Goal: Navigation & Orientation: Find specific page/section

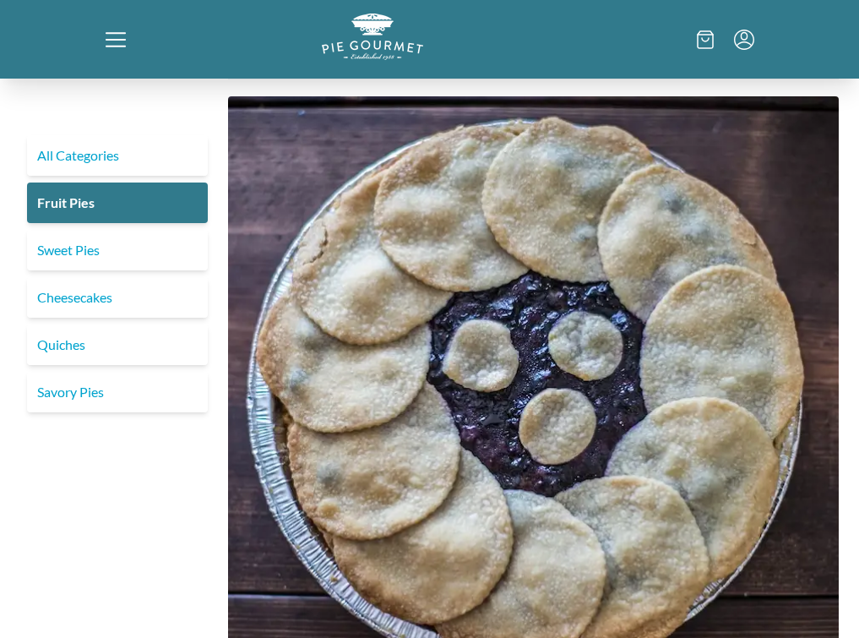
scroll to position [1675, 0]
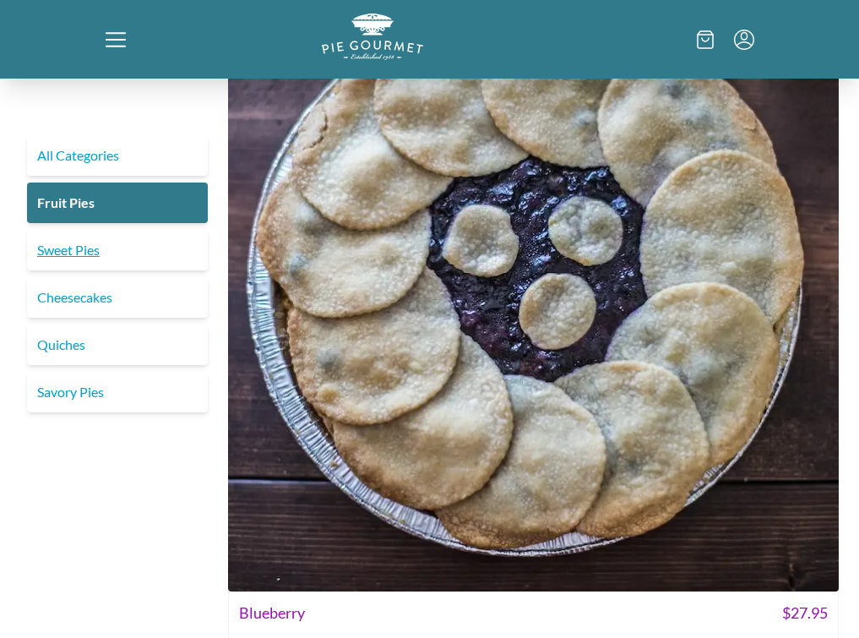
click at [68, 230] on link "Sweet Pies" at bounding box center [117, 250] width 181 height 41
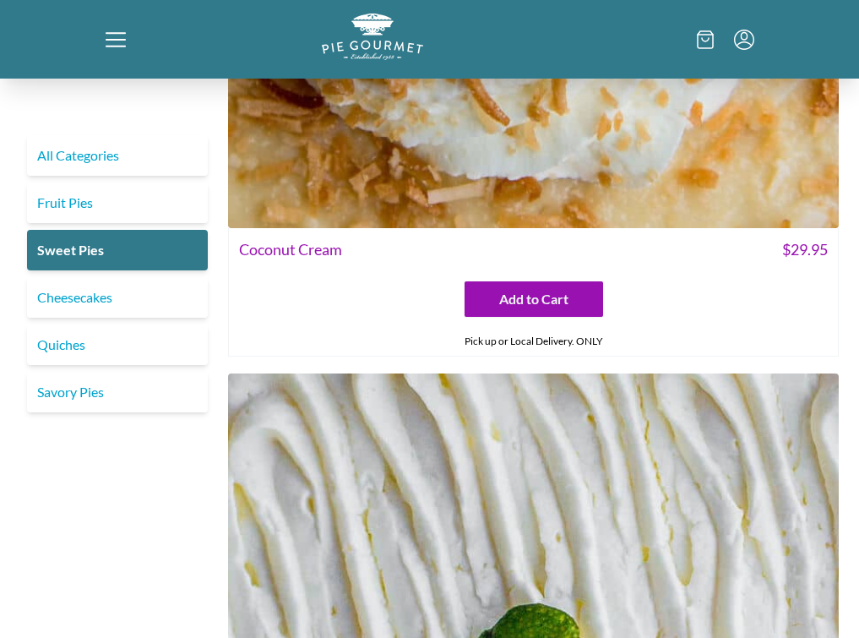
scroll to position [486, 0]
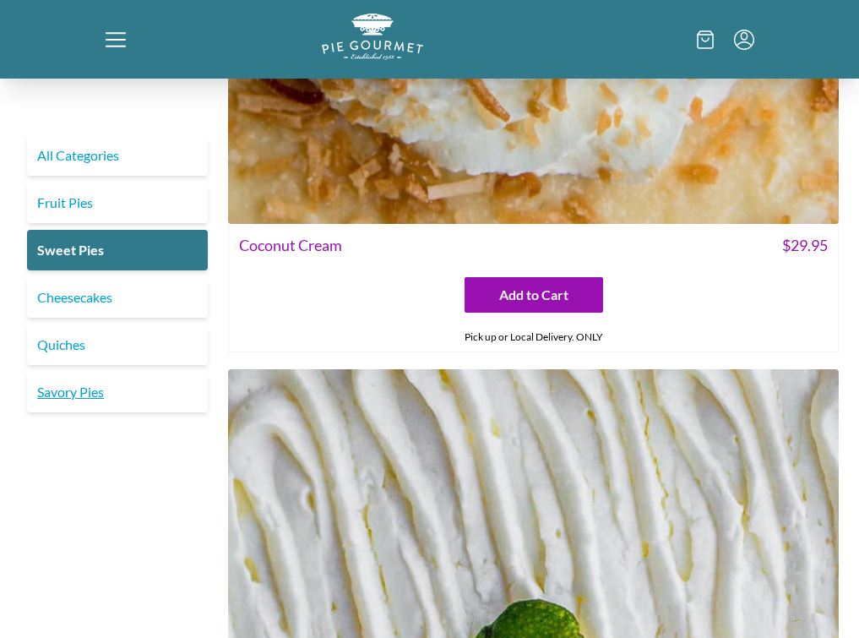
click at [88, 390] on link "Savory Pies" at bounding box center [117, 392] width 181 height 41
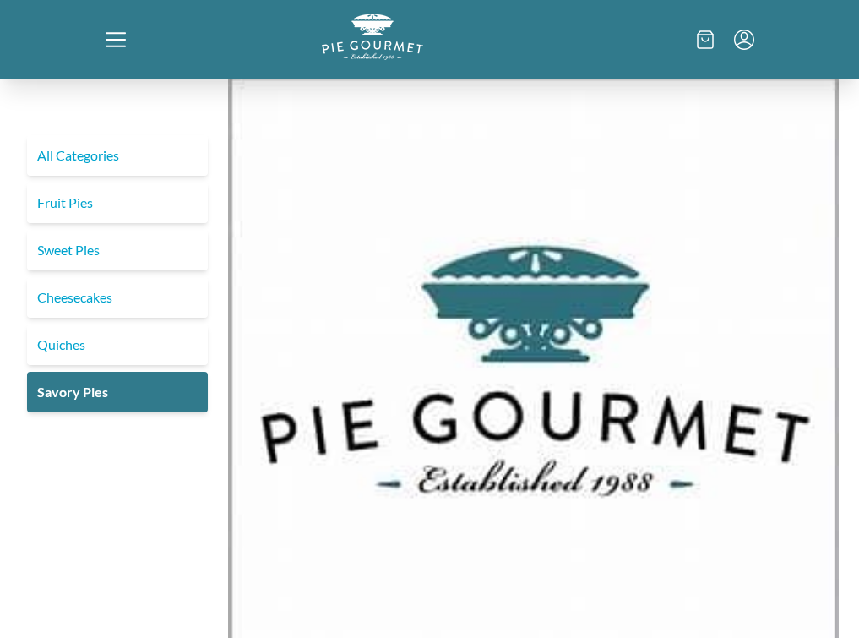
scroll to position [924, 0]
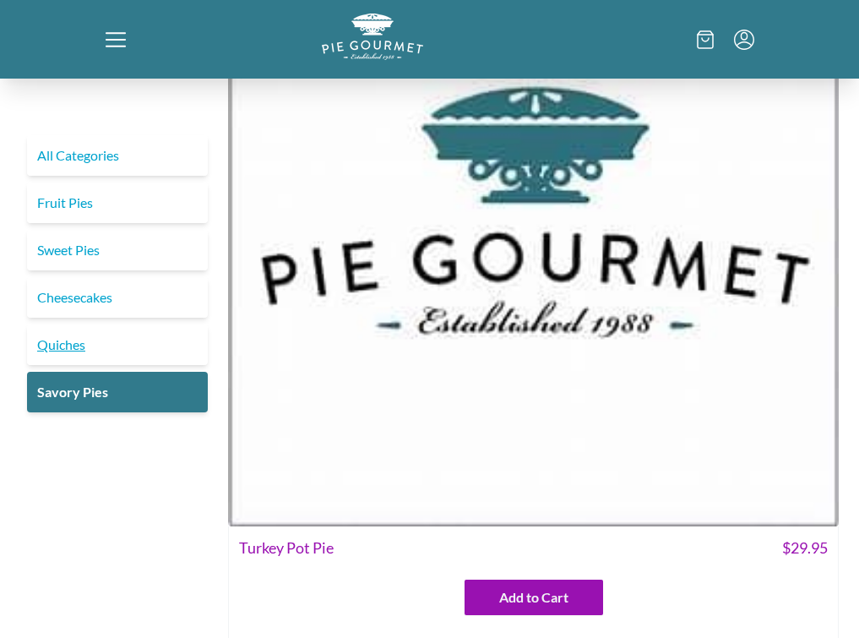
click at [89, 324] on link "Quiches" at bounding box center [117, 344] width 181 height 41
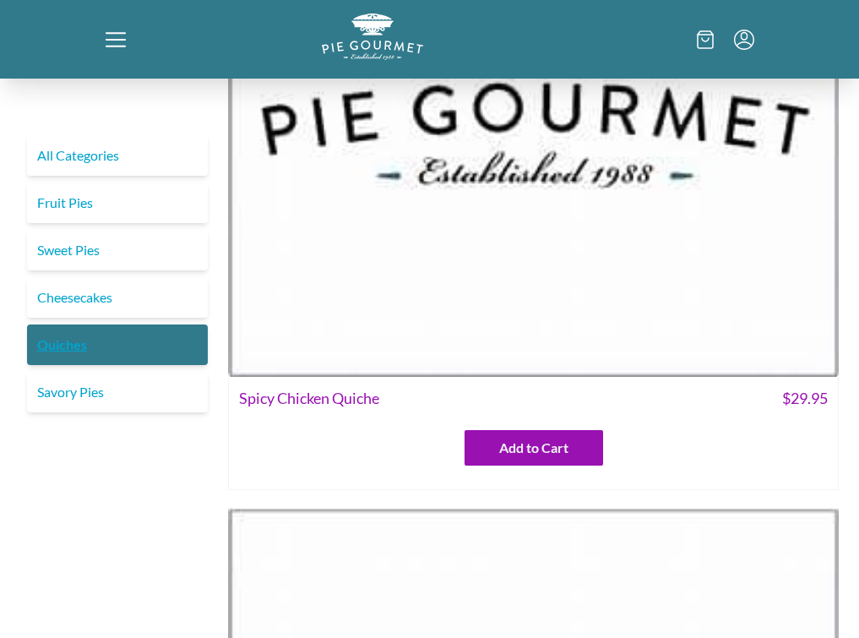
scroll to position [269, 0]
